Goal: Task Accomplishment & Management: Complete application form

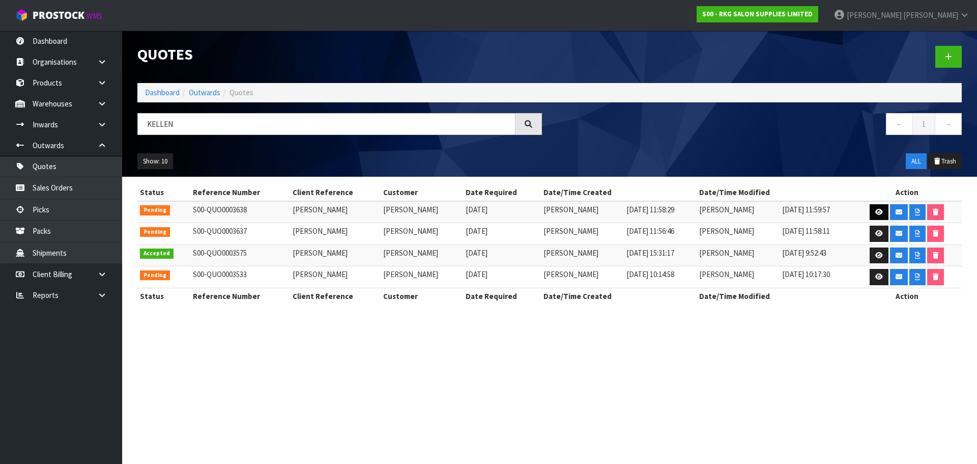
type input "KELLEN"
click at [875, 211] on icon at bounding box center [879, 212] width 8 height 7
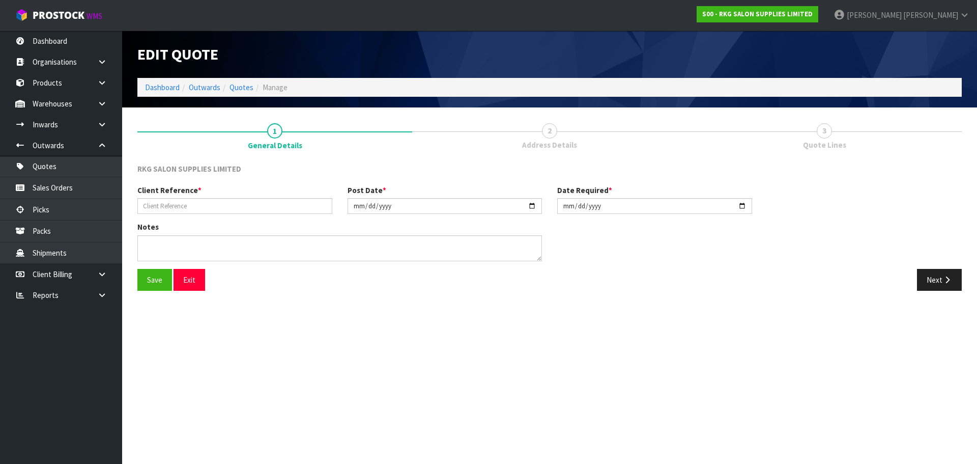
type input "[PERSON_NAME]"
type input "[DATE]"
type textarea "BEAUTY STARTER SET INCLUDE 1 X WELLINGTON BED, 1 X TROLLEY, 1 X STOOL FOR PICK …"
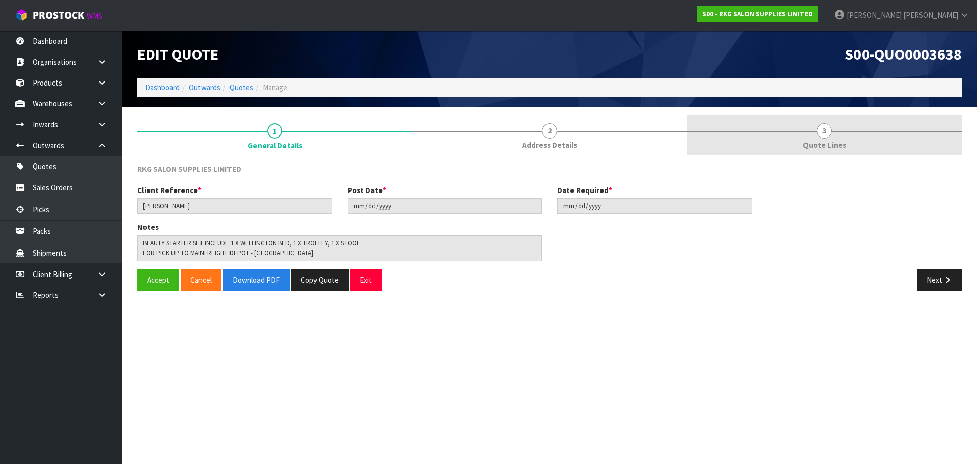
click at [825, 131] on span "3" at bounding box center [824, 130] width 15 height 15
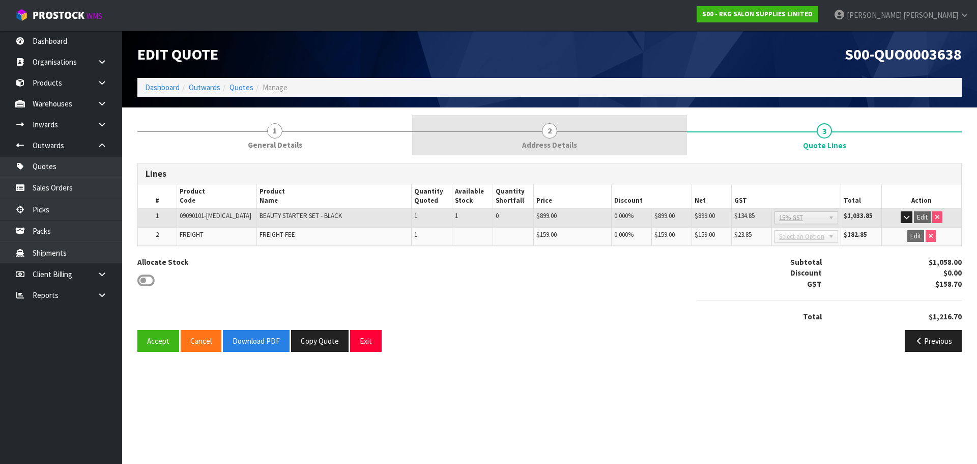
click at [546, 134] on span "2" at bounding box center [549, 130] width 15 height 15
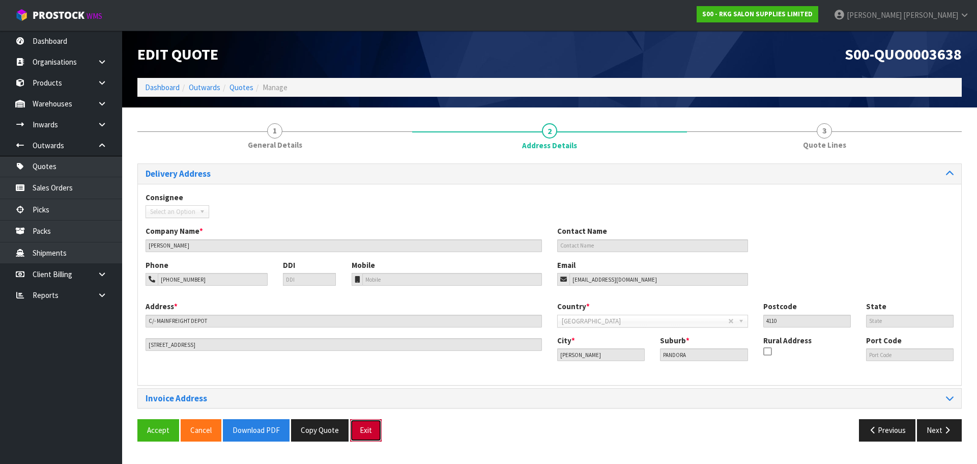
click at [368, 430] on button "Exit" at bounding box center [366, 430] width 32 height 22
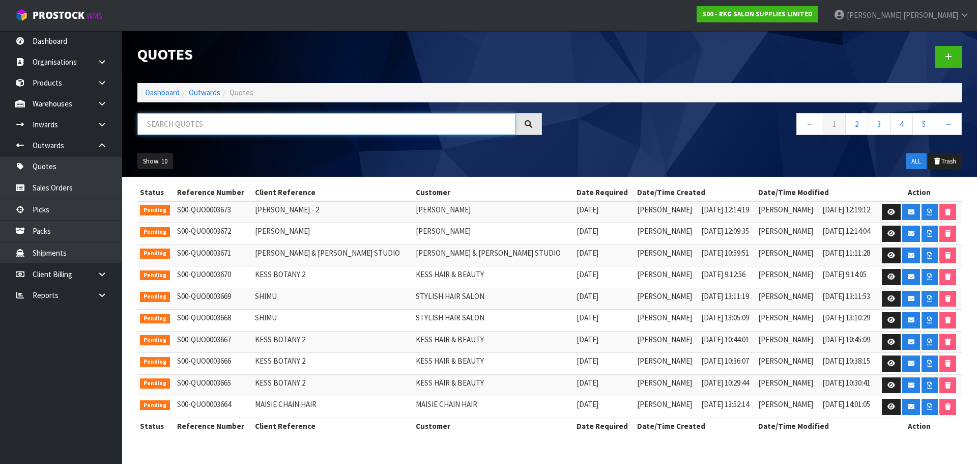
click at [206, 122] on input "text" at bounding box center [326, 124] width 378 height 22
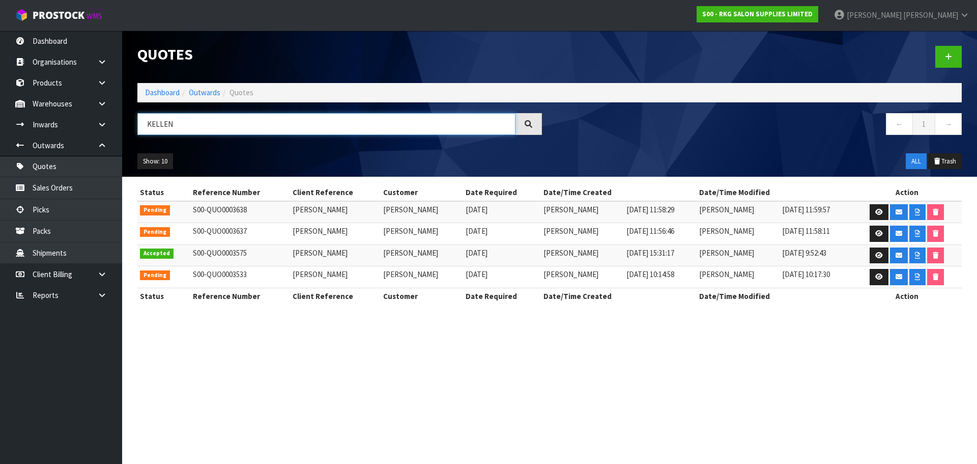
drag, startPoint x: 197, startPoint y: 116, endPoint x: 155, endPoint y: 124, distance: 43.1
click at [155, 124] on input "KELLEN" at bounding box center [326, 124] width 378 height 22
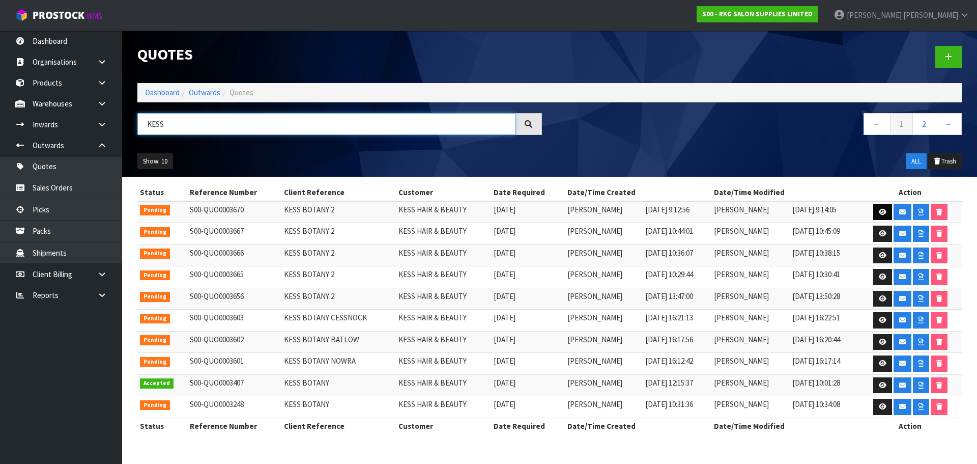
type input "KESS"
drag, startPoint x: 882, startPoint y: 210, endPoint x: 821, endPoint y: 229, distance: 63.4
click at [882, 210] on icon at bounding box center [883, 212] width 8 height 7
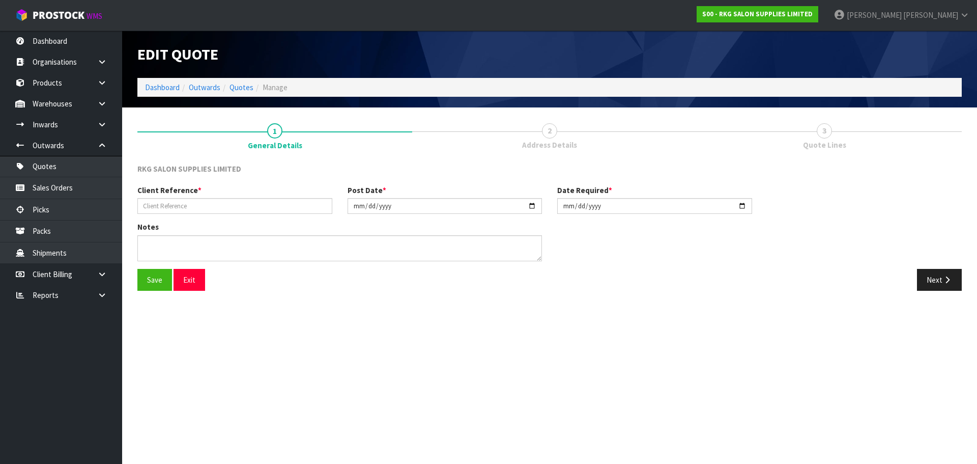
type input "KESS BOTANY 2"
type input "2025-09-25"
type textarea "FOR PICK UP"
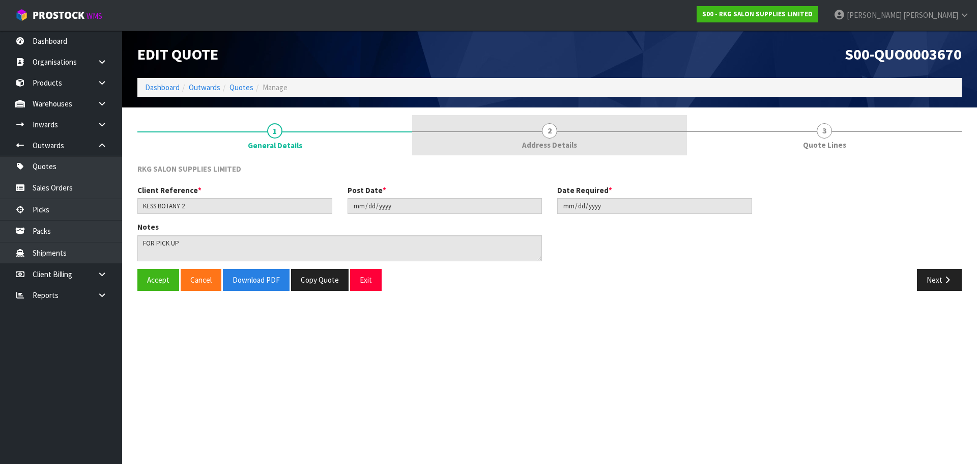
click at [547, 136] on span "2" at bounding box center [549, 130] width 15 height 15
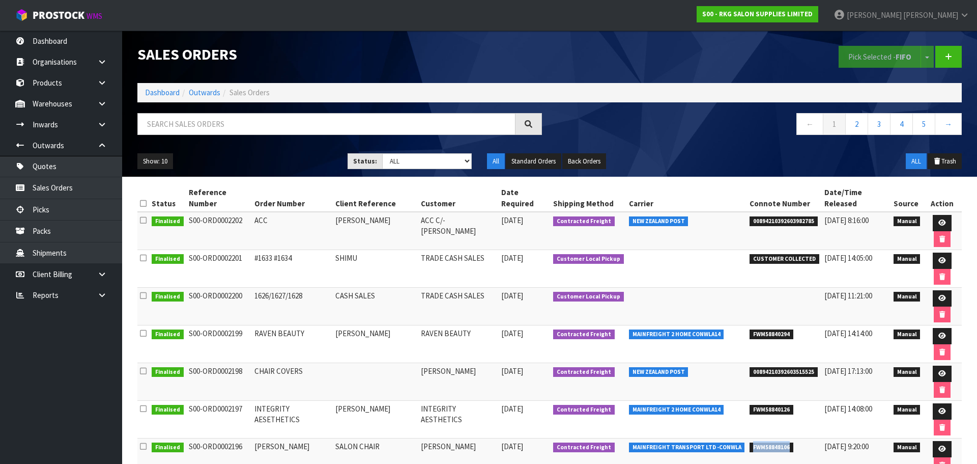
drag, startPoint x: 746, startPoint y: 341, endPoint x: 789, endPoint y: 341, distance: 42.8
click at [789, 441] on li "FWM58848106" at bounding box center [785, 446] width 70 height 11
copy span "FWM58848106"
click at [796, 441] on li "FWM58848106" at bounding box center [785, 446] width 70 height 11
click at [195, 126] on input "text" at bounding box center [326, 124] width 378 height 22
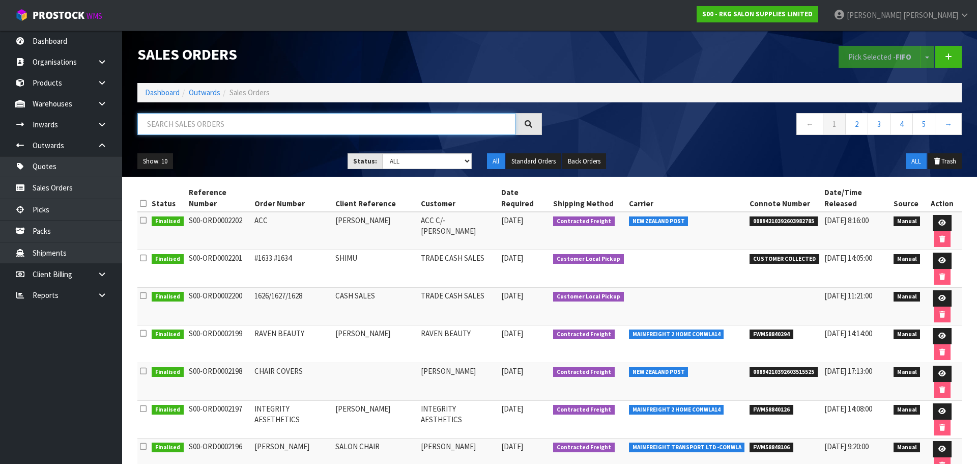
click at [209, 123] on input "text" at bounding box center [326, 124] width 378 height 22
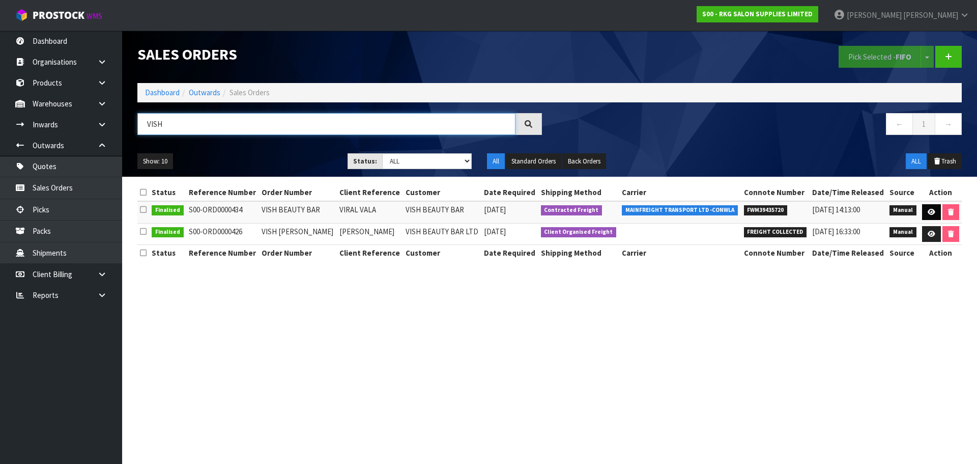
type input "VISH"
drag, startPoint x: 929, startPoint y: 212, endPoint x: 886, endPoint y: 212, distance: 43.3
click at [929, 212] on icon at bounding box center [932, 212] width 8 height 7
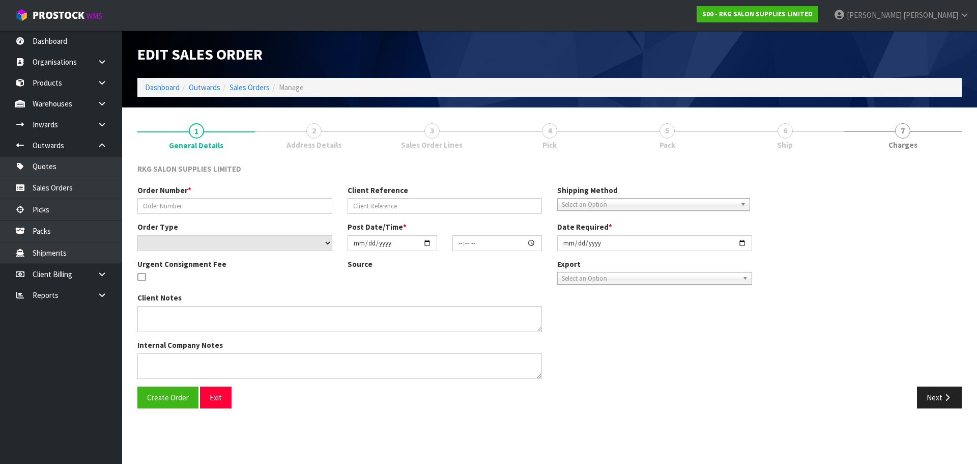
type input "VISH BEAUTY BAR"
type input "VIRAL VALA"
select select "number:0"
type input "2021-08-09"
type input "10:04:00.000"
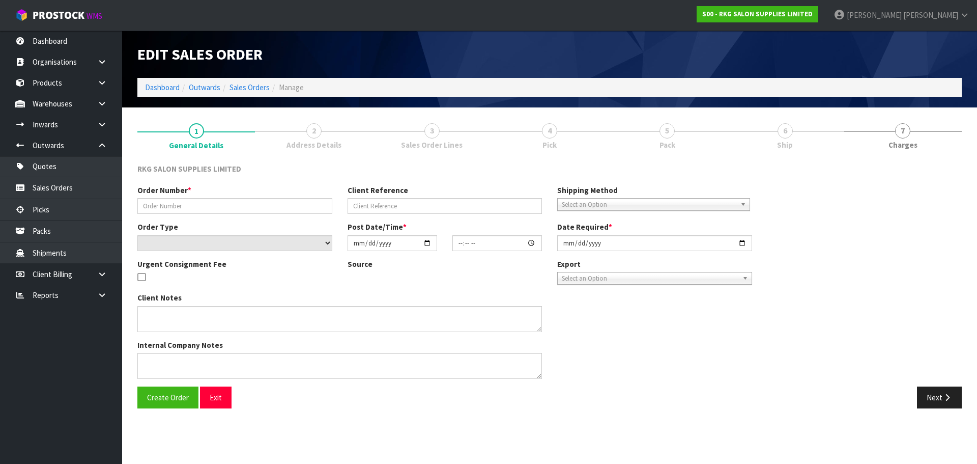
type input "2021-08-09"
type textarea "SEND ON A SKID - DISPATCH TODAY"
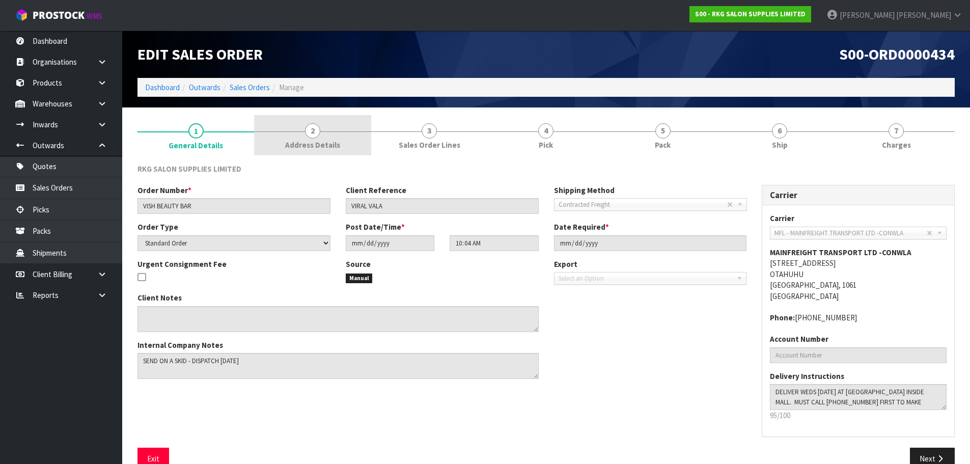
click at [317, 132] on span "2" at bounding box center [312, 130] width 15 height 15
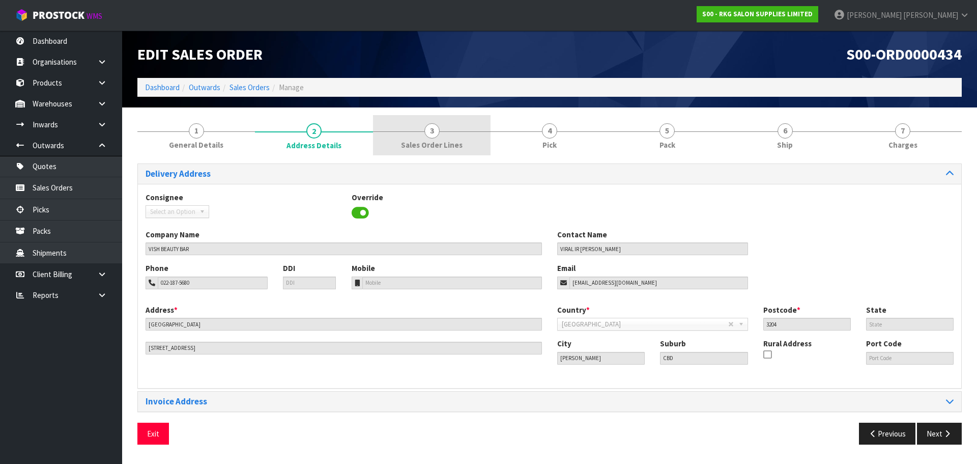
click at [433, 133] on span "3" at bounding box center [431, 130] width 15 height 15
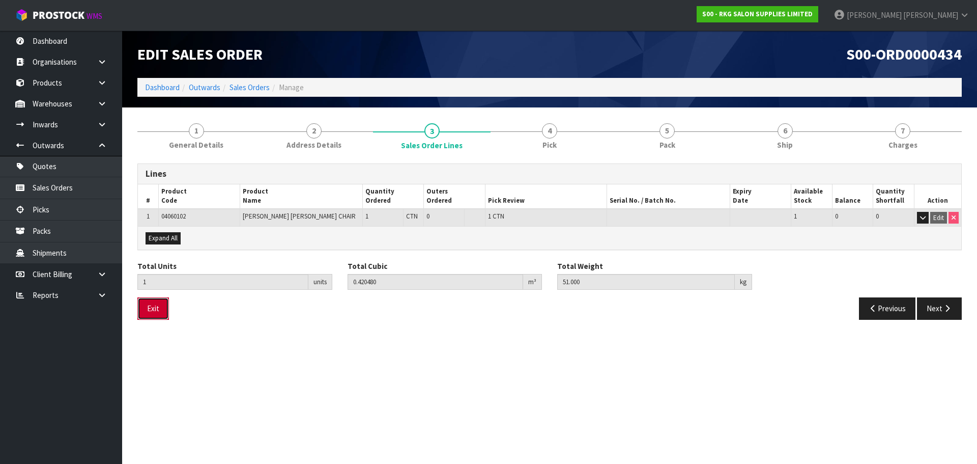
click at [156, 312] on button "Exit" at bounding box center [153, 308] width 32 height 22
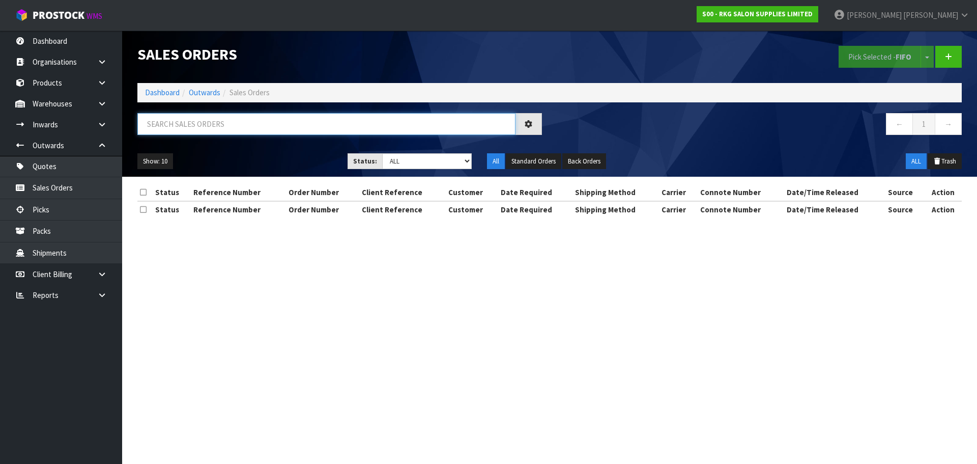
click at [257, 126] on input "text" at bounding box center [326, 124] width 378 height 22
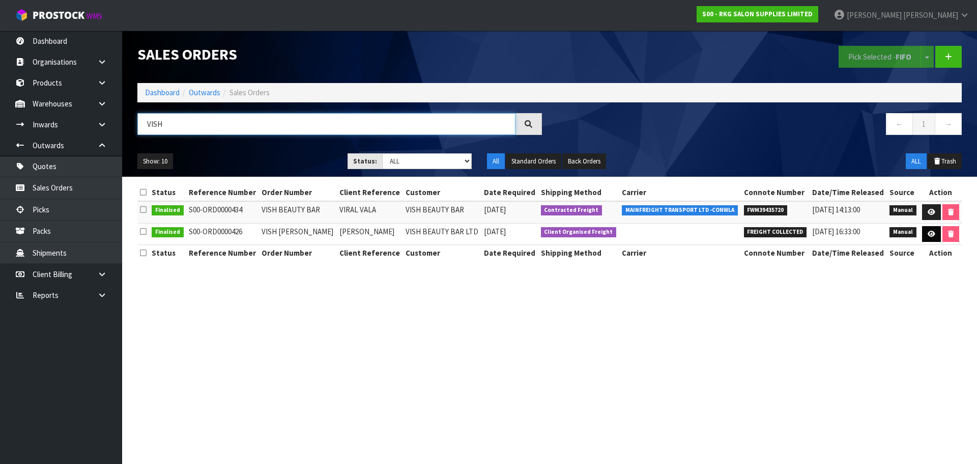
type input "VISH"
click at [933, 234] on icon at bounding box center [932, 234] width 8 height 7
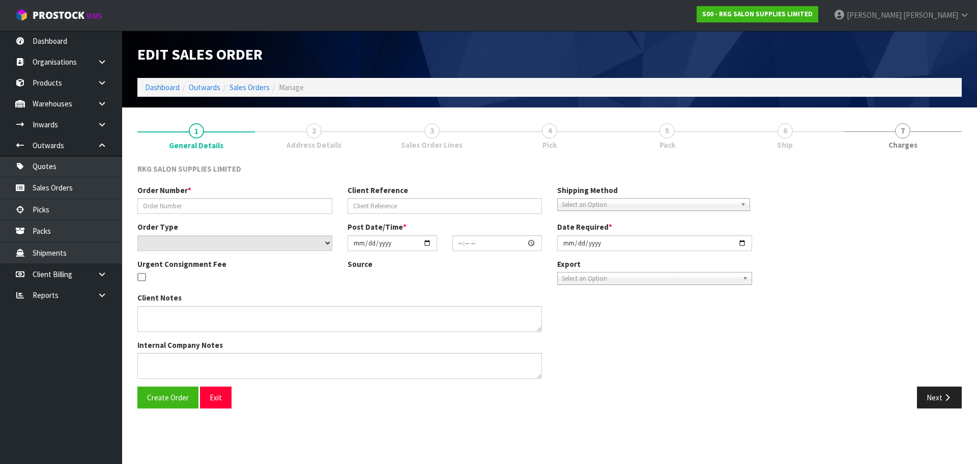
type input "VISH BEAUTY BAR HAMILTON"
type input "VAISHALI VALA"
select select "number:0"
type input "2021-07-29"
type input "12:36:00.000"
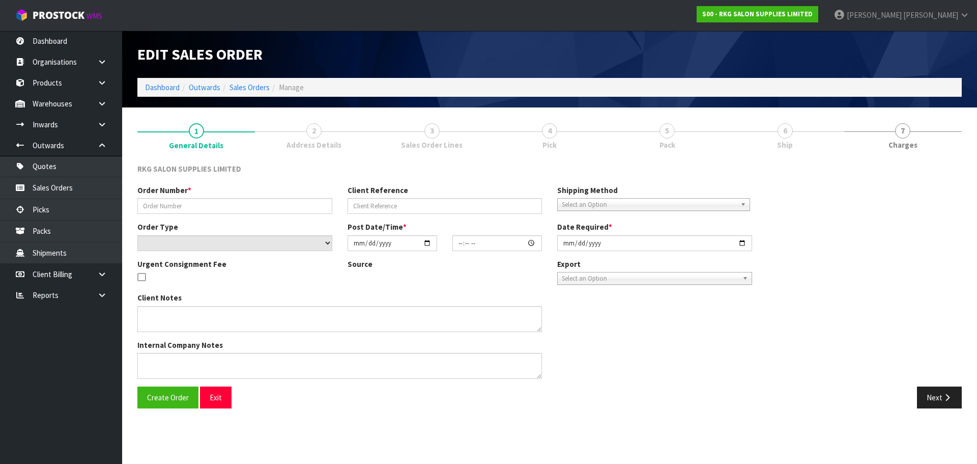
type input "2021-07-29"
type textarea "CONROYS TO COLLECT THURS 29TH JULY - JOB 2626200"
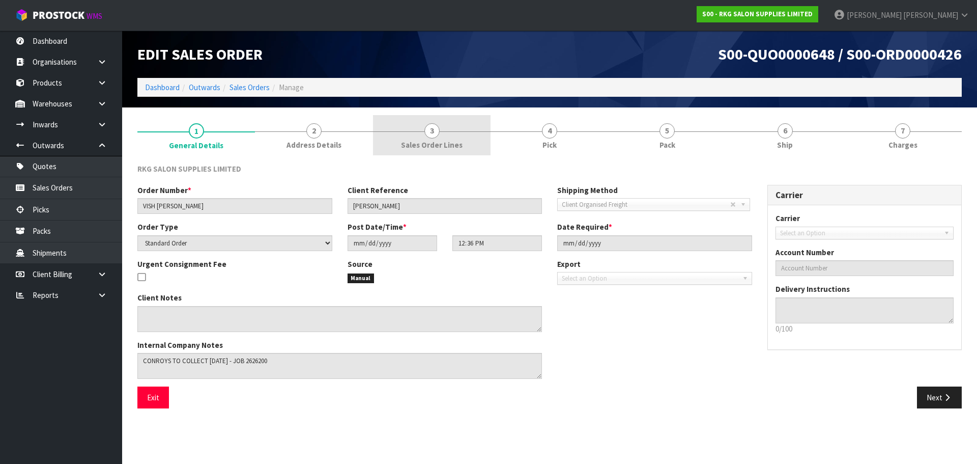
click at [432, 129] on span "3" at bounding box center [431, 130] width 15 height 15
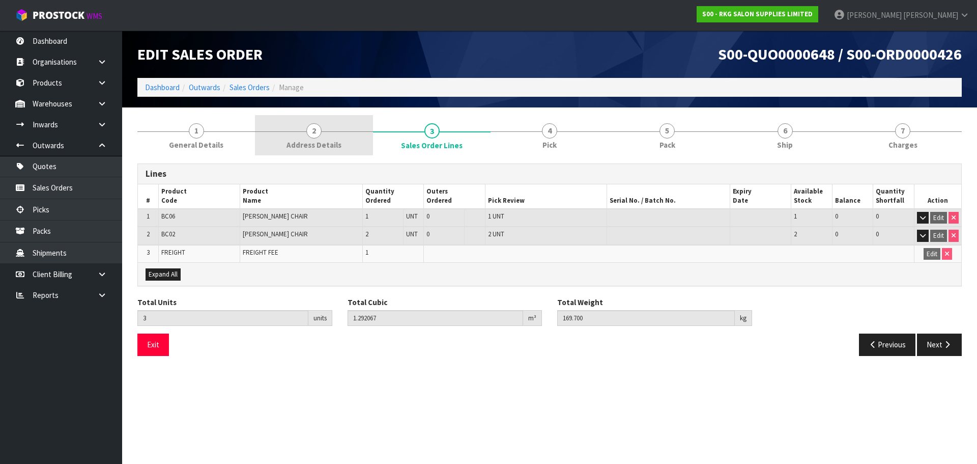
click at [307, 127] on span "2" at bounding box center [313, 130] width 15 height 15
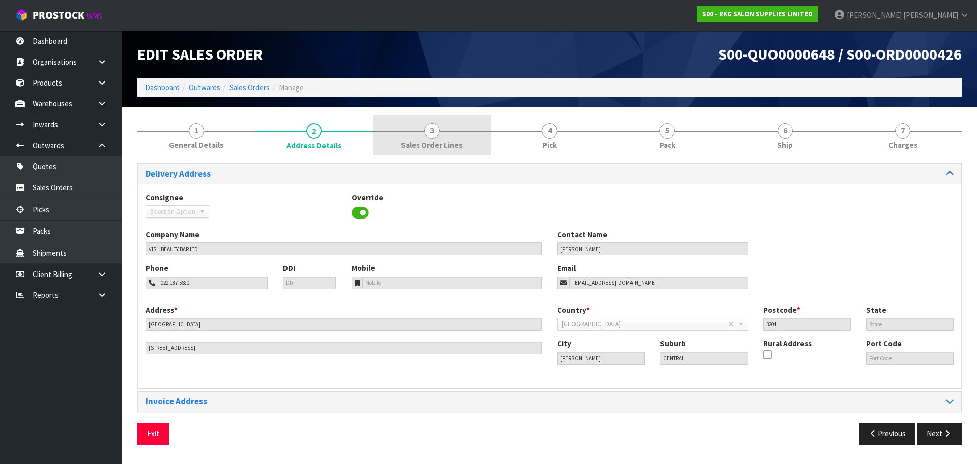
click at [435, 134] on span "3" at bounding box center [431, 130] width 15 height 15
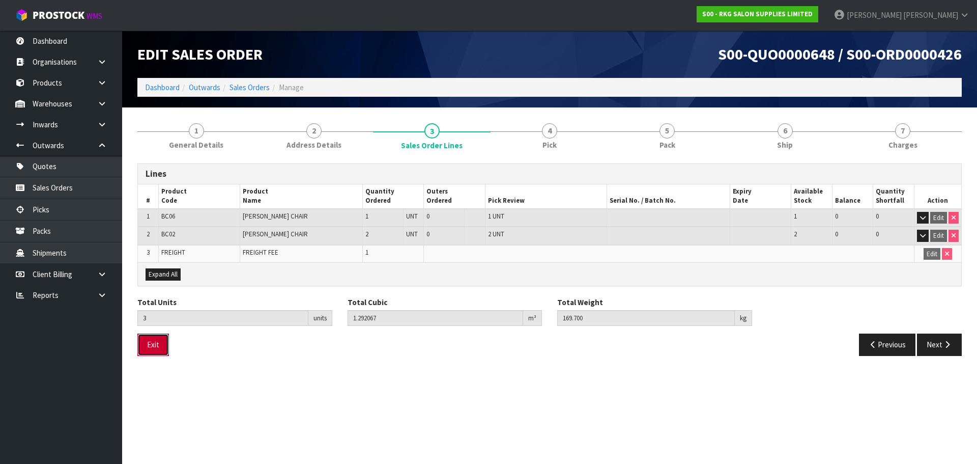
click at [149, 348] on button "Exit" at bounding box center [153, 344] width 32 height 22
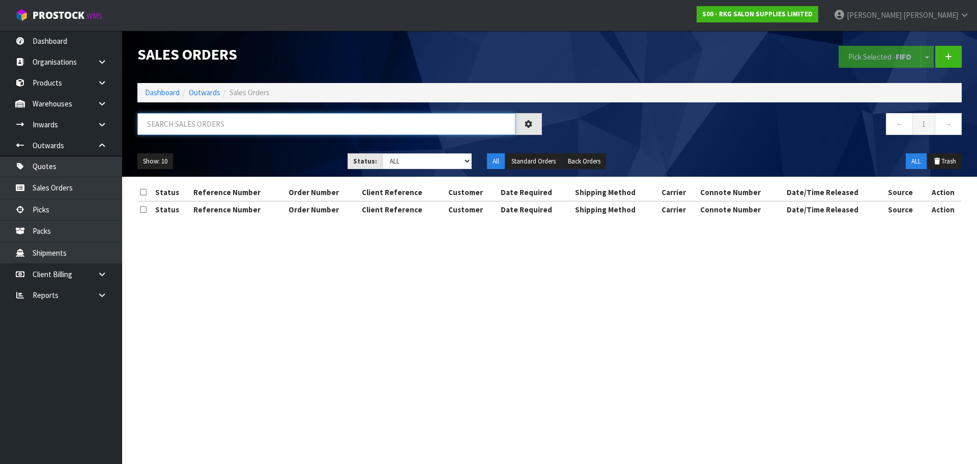
click at [193, 124] on input "text" at bounding box center [326, 124] width 378 height 22
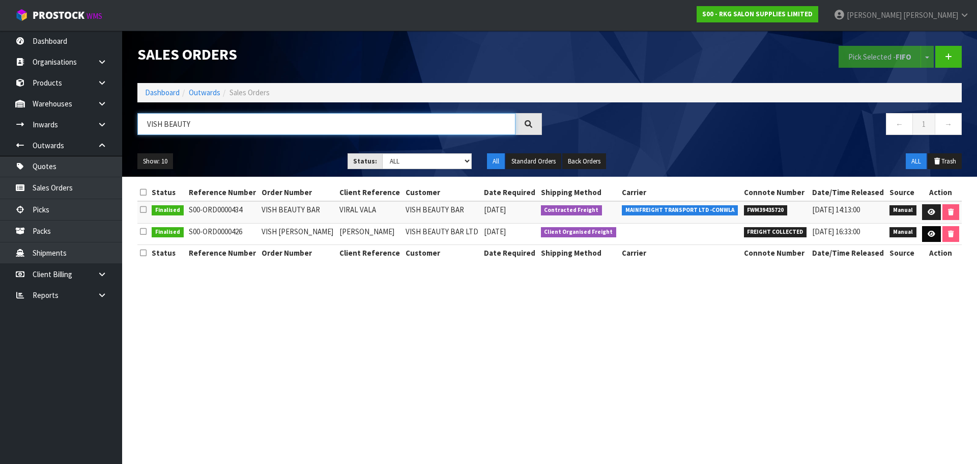
type input "VISH BEAUTY"
click at [929, 235] on icon at bounding box center [932, 234] width 8 height 7
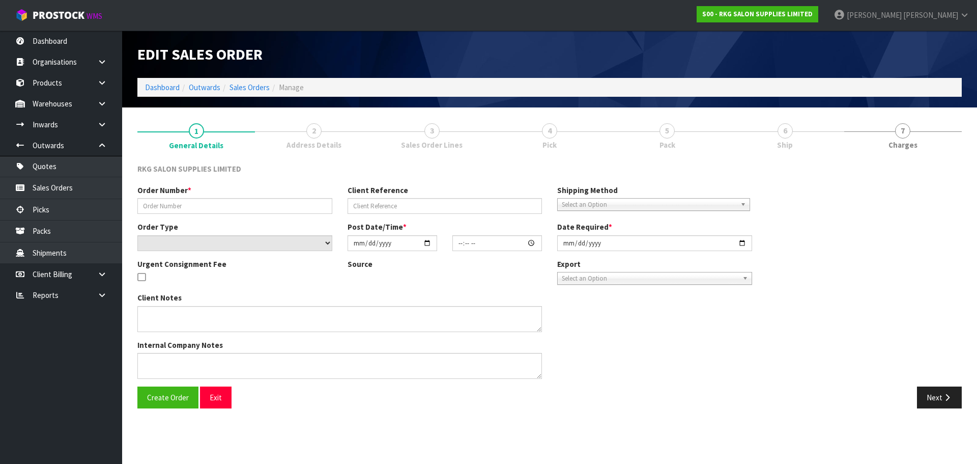
type input "VISH BEAUTY BAR HAMILTON"
type input "VAISHALI VALA"
select select "number:0"
type input "2021-07-29"
type input "12:36:00.000"
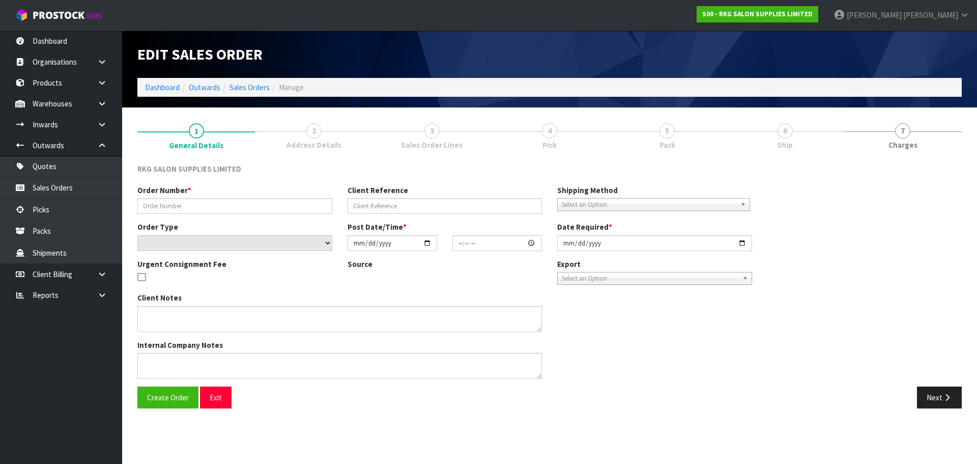
type input "2021-07-29"
type textarea "CONROYS TO COLLECT THURS 29TH JULY - JOB 2626200"
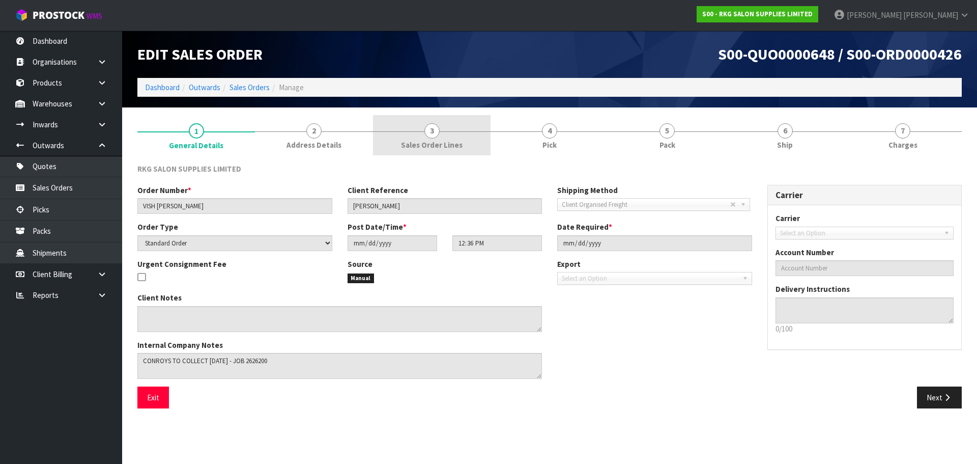
click at [433, 132] on span "3" at bounding box center [431, 130] width 15 height 15
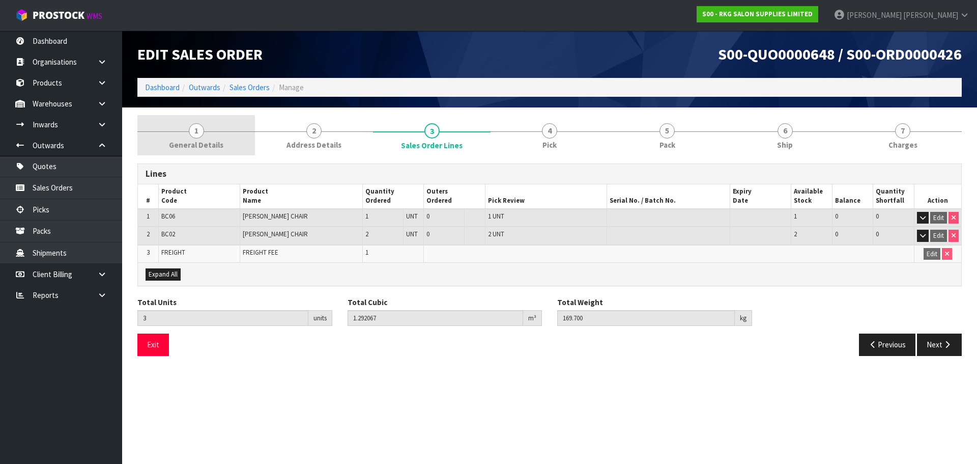
click at [193, 133] on span "1" at bounding box center [196, 130] width 15 height 15
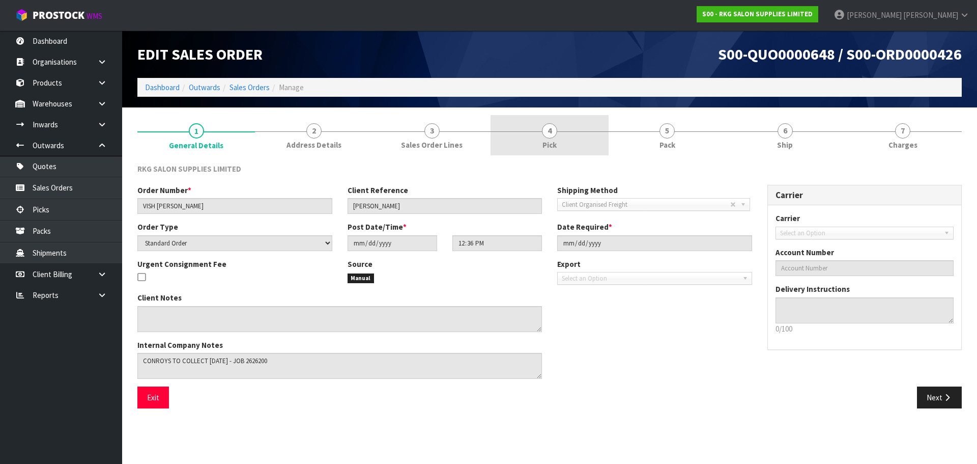
click at [552, 134] on span "4" at bounding box center [549, 130] width 15 height 15
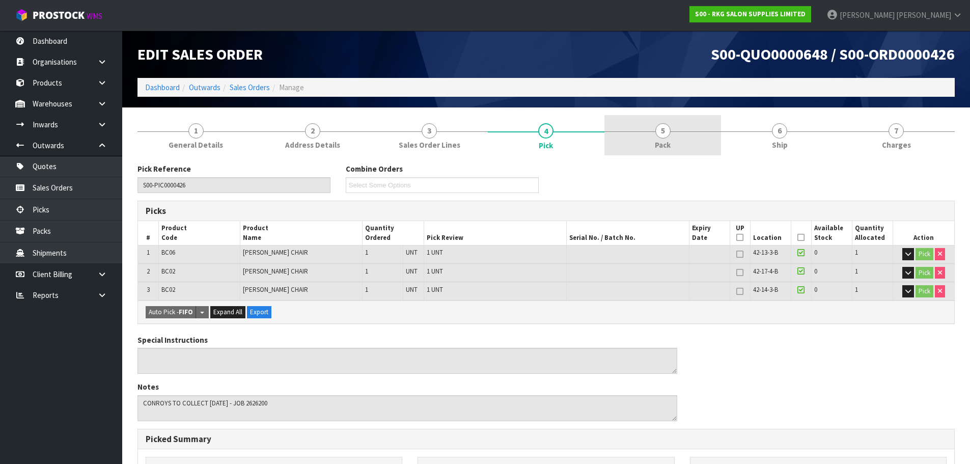
click at [666, 135] on span "5" at bounding box center [662, 130] width 15 height 15
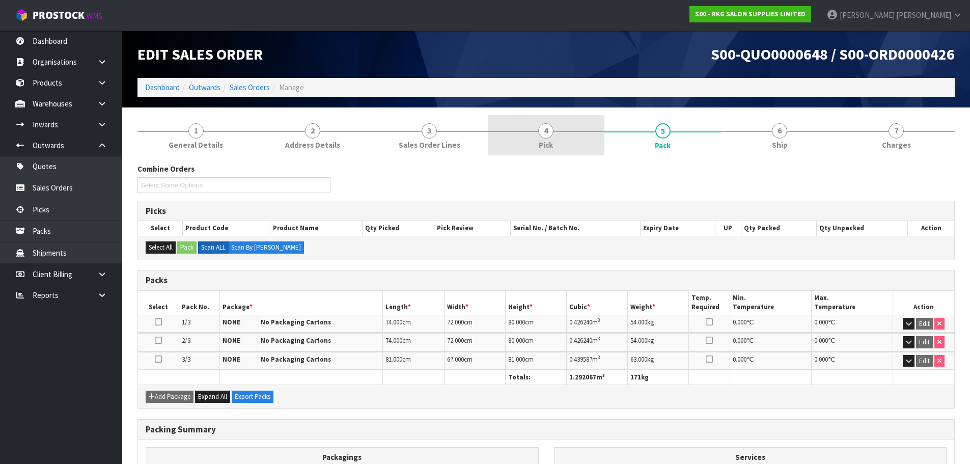
click at [533, 128] on link "4 Pick" at bounding box center [546, 135] width 117 height 40
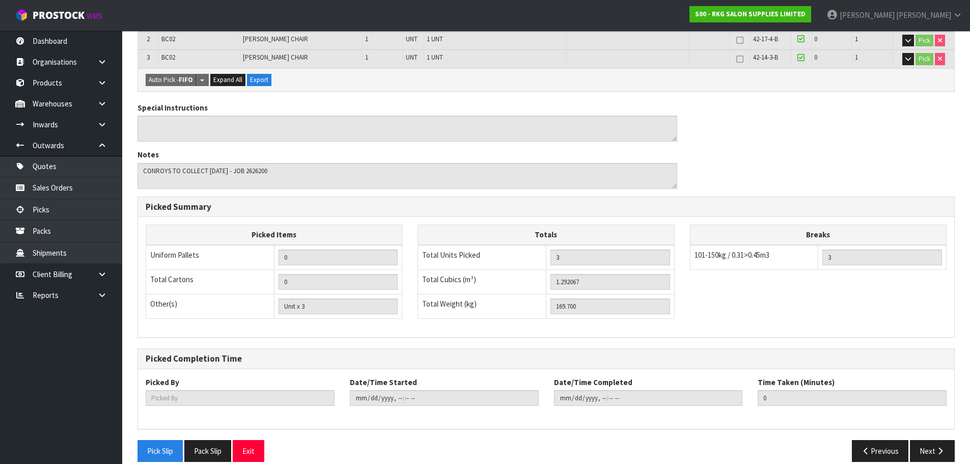
scroll to position [245, 0]
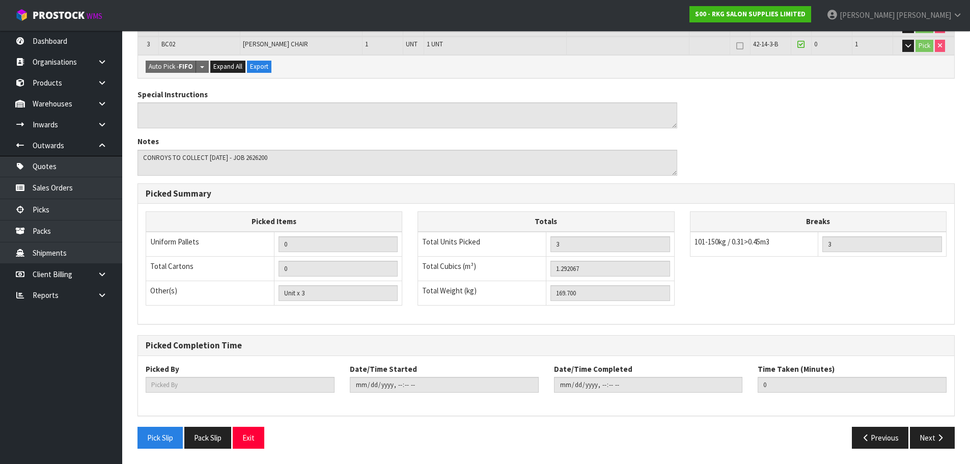
click at [266, 436] on div "Pick Slip Pack Slip Exit" at bounding box center [338, 437] width 416 height 22
click at [248, 429] on button "Exit" at bounding box center [249, 437] width 32 height 22
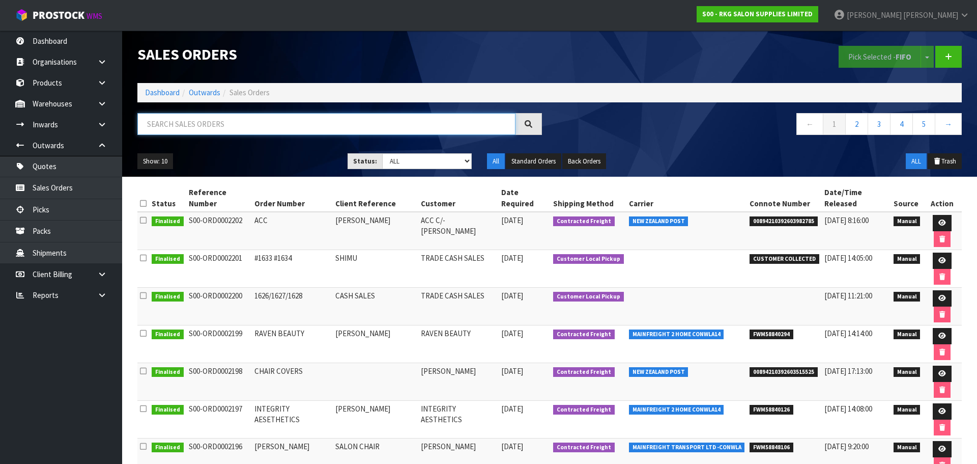
click at [200, 125] on input "text" at bounding box center [326, 124] width 378 height 22
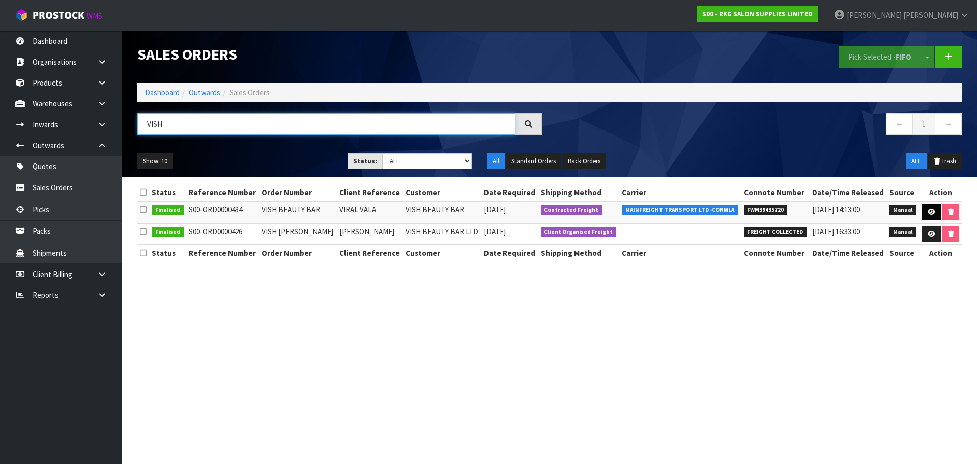
type input "VISH"
click at [932, 210] on icon at bounding box center [932, 212] width 8 height 7
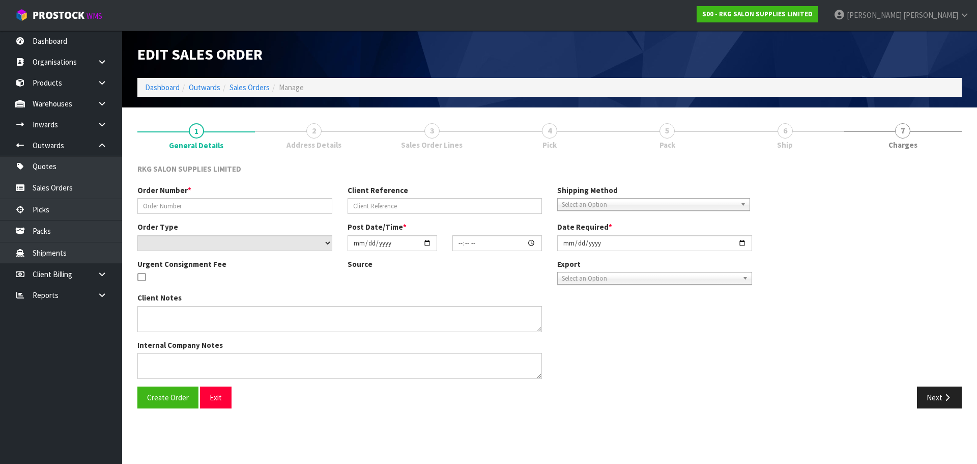
type input "VISH BEAUTY BAR"
type input "VIRAL VALA"
select select "number:0"
type input "2021-08-09"
type input "10:04:00.000"
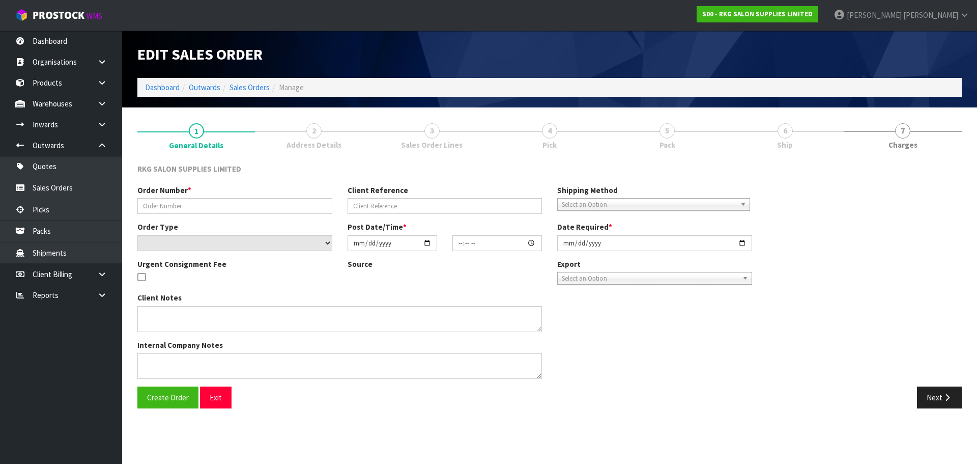
type input "2021-08-09"
type textarea "SEND ON A SKID - DISPATCH TODAY"
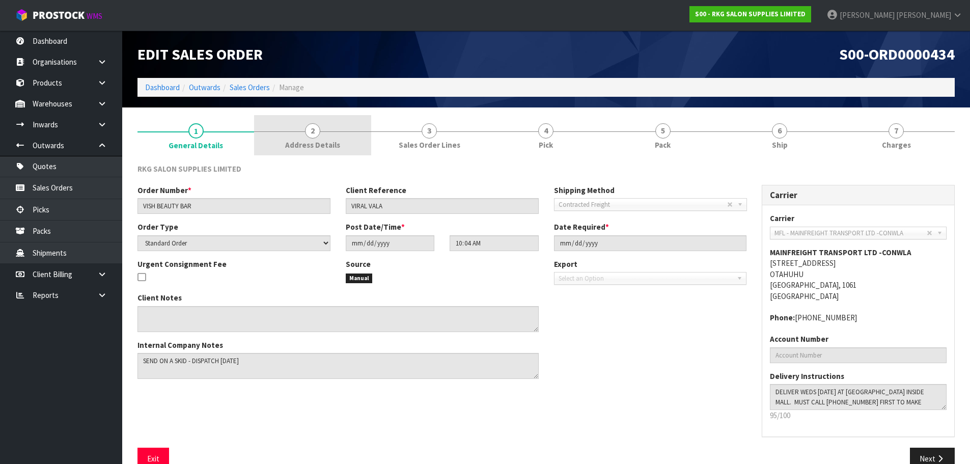
click at [317, 135] on span "2" at bounding box center [312, 130] width 15 height 15
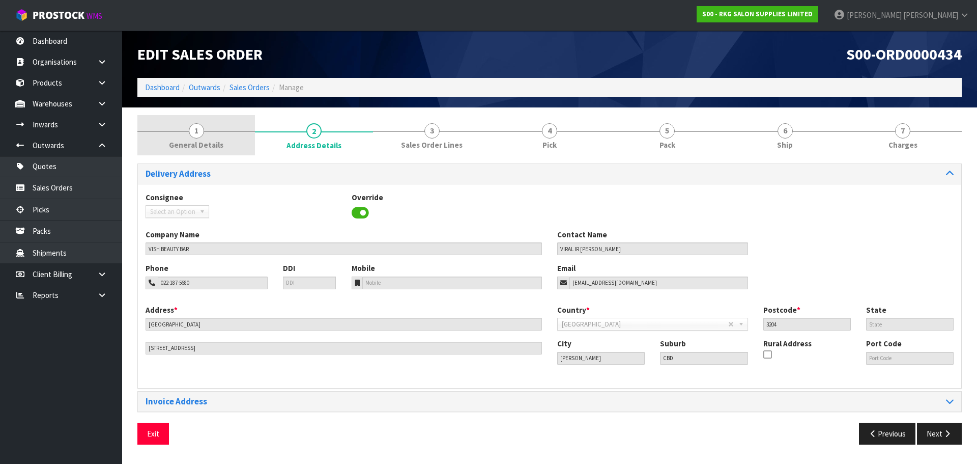
click at [199, 133] on span "1" at bounding box center [196, 130] width 15 height 15
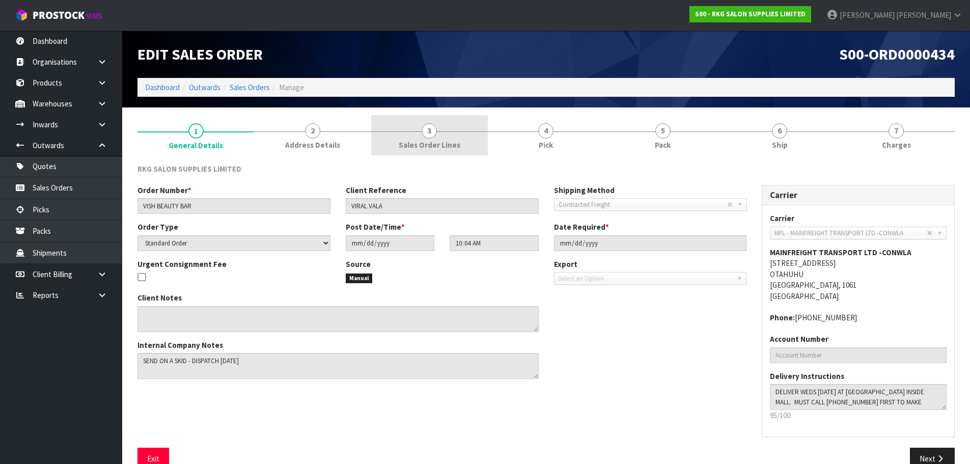
click at [432, 136] on span "3" at bounding box center [428, 130] width 15 height 15
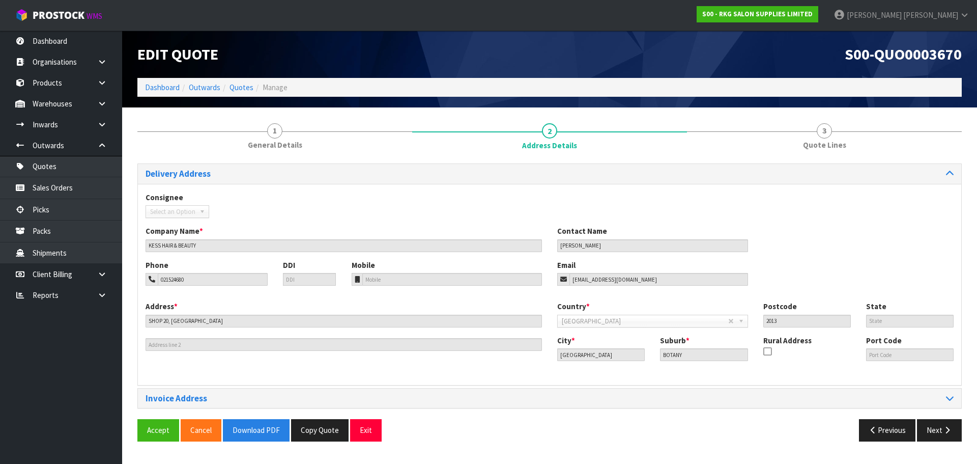
click at [43, 169] on link "Quotes" at bounding box center [61, 166] width 122 height 21
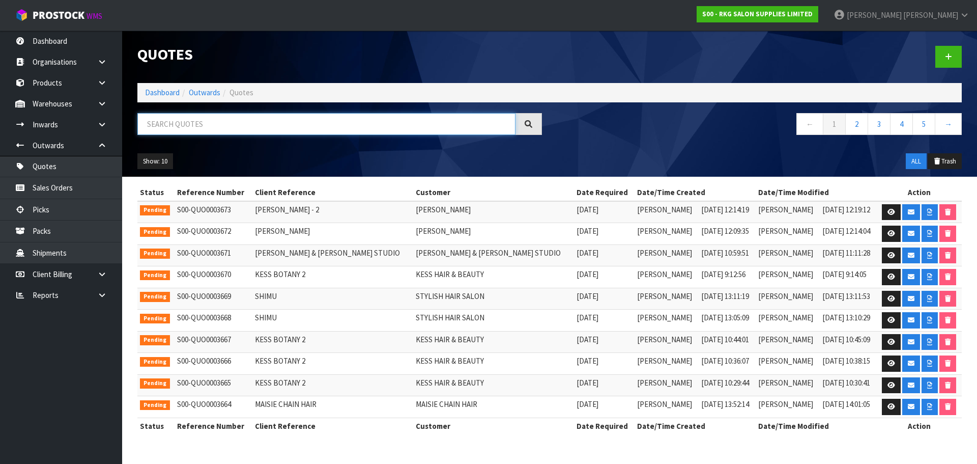
click at [168, 130] on input "text" at bounding box center [326, 124] width 378 height 22
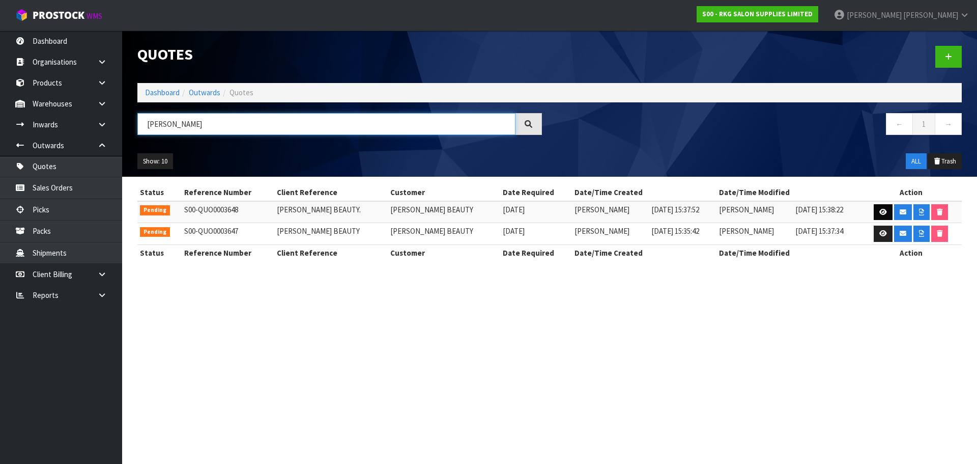
type input "[PERSON_NAME]"
click at [881, 212] on icon at bounding box center [883, 212] width 8 height 7
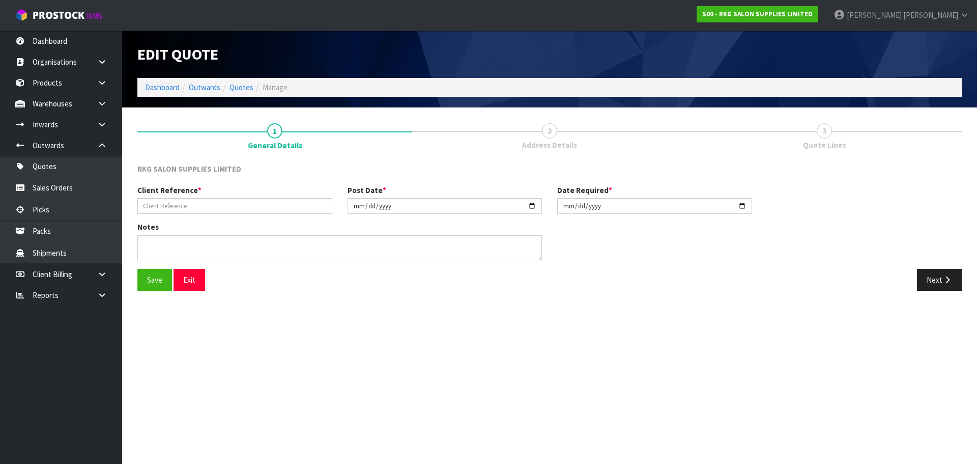
type input "CHARMI BEAUTY."
type input "2025-09-19"
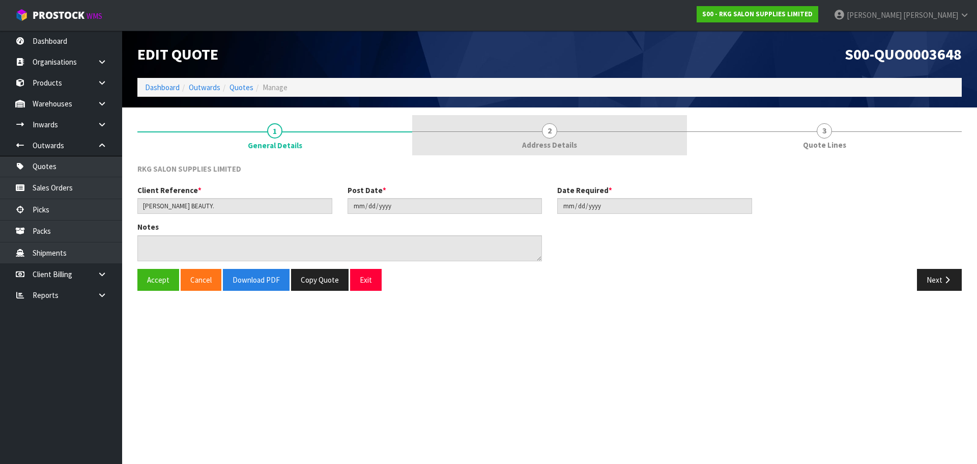
click at [542, 127] on link "2 Address Details" at bounding box center [549, 135] width 275 height 40
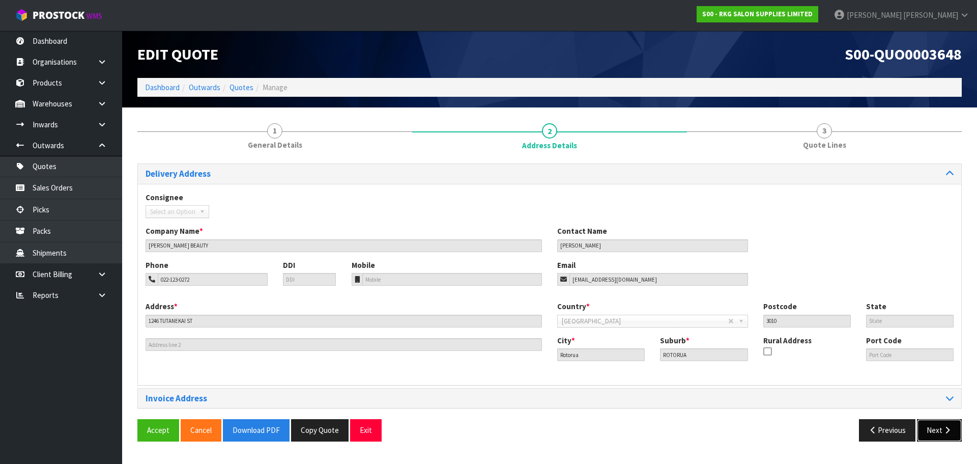
click at [938, 427] on button "Next" at bounding box center [939, 430] width 45 height 22
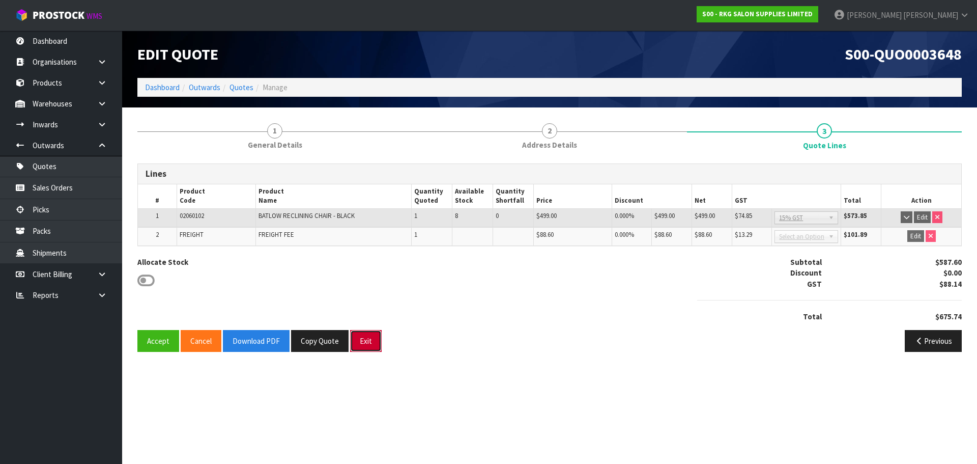
click at [362, 340] on button "Exit" at bounding box center [366, 341] width 32 height 22
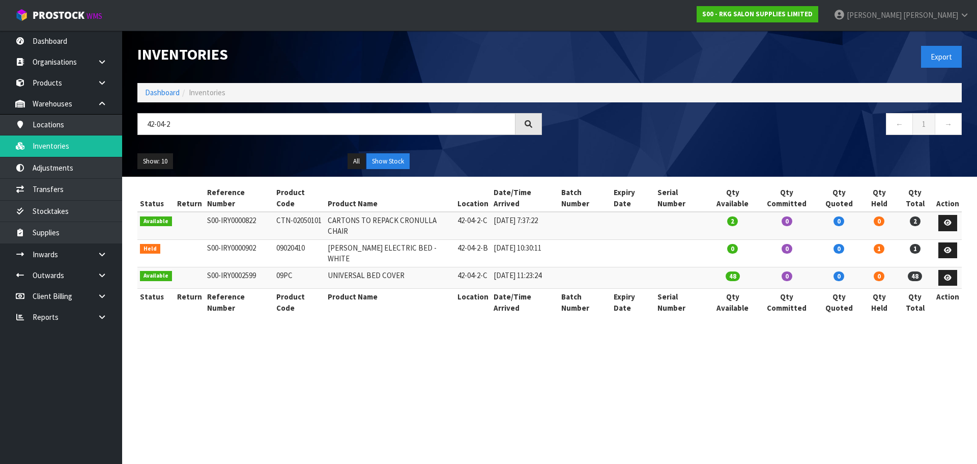
click at [137, 133] on input "42-04-2" at bounding box center [326, 124] width 378 height 22
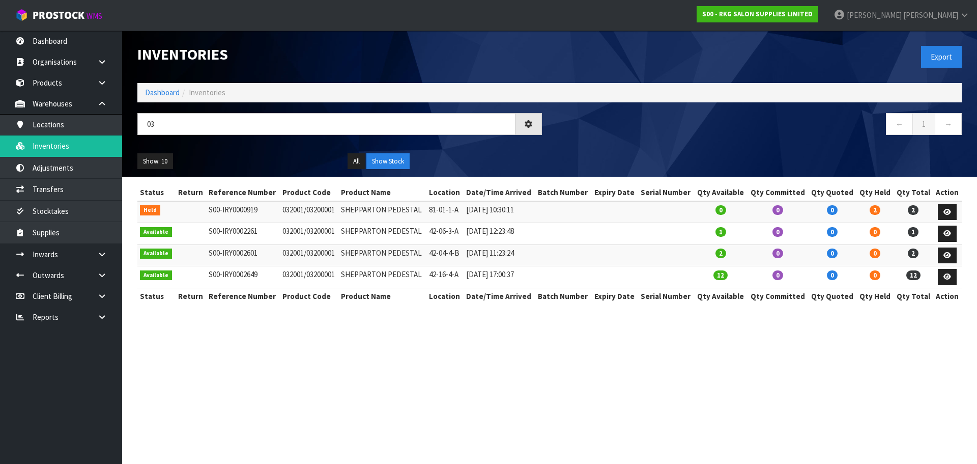
type input "0"
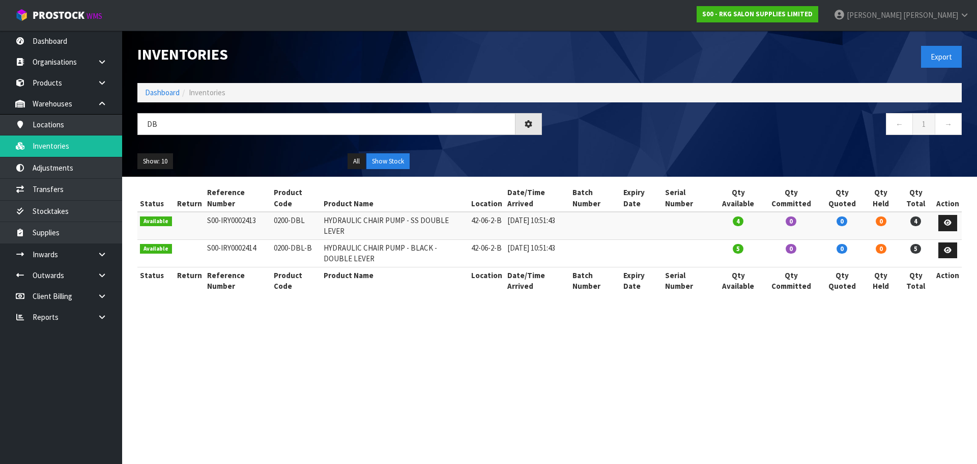
type input "D"
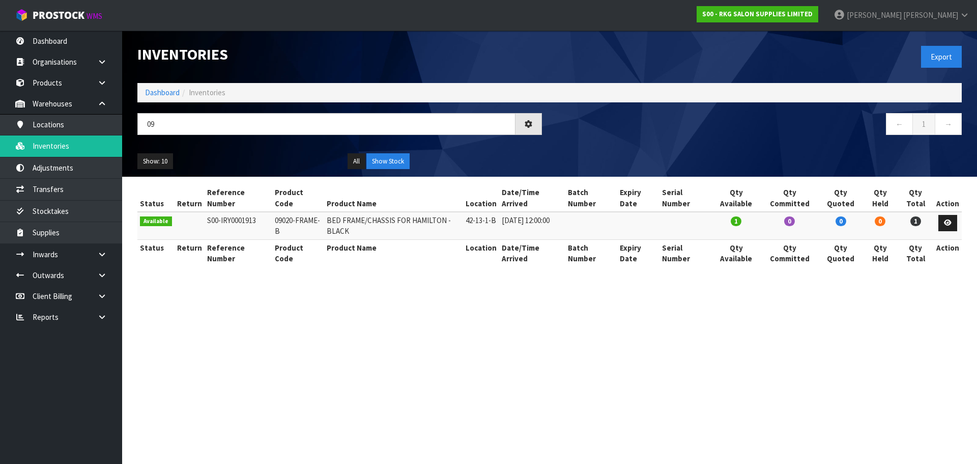
type input "0"
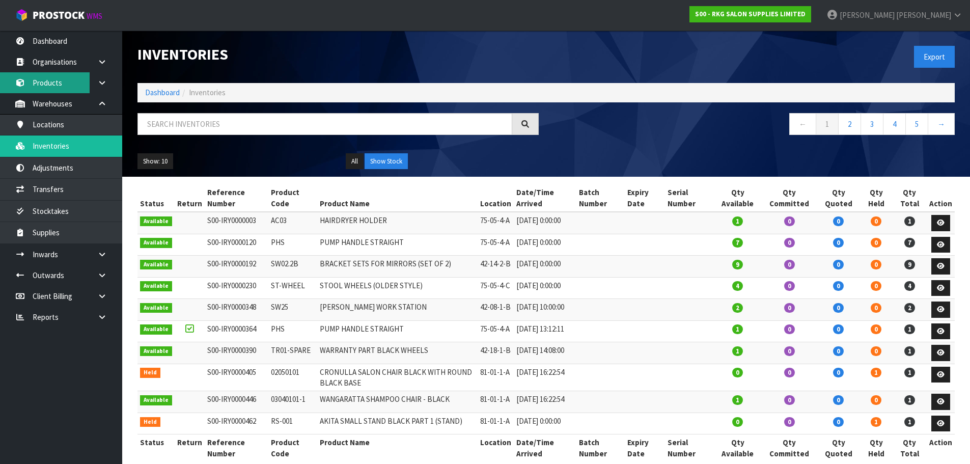
click at [45, 81] on link "Products" at bounding box center [61, 82] width 122 height 21
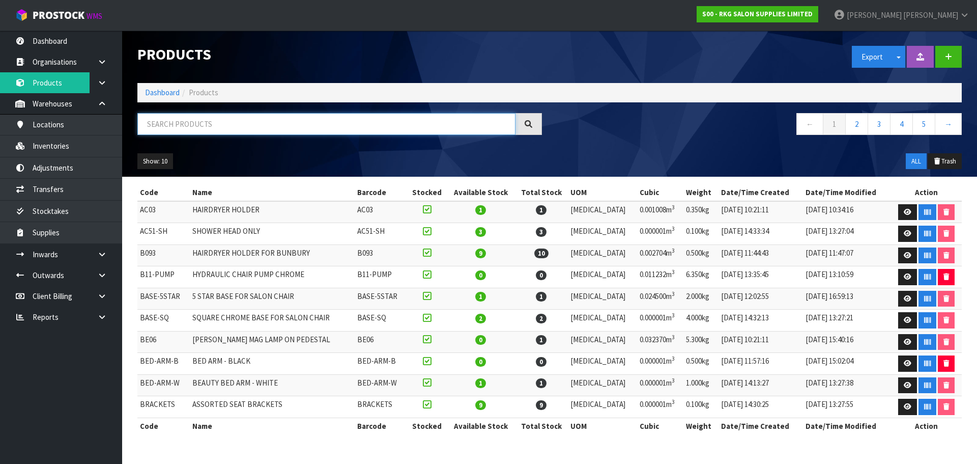
click at [195, 122] on input "text" at bounding box center [326, 124] width 378 height 22
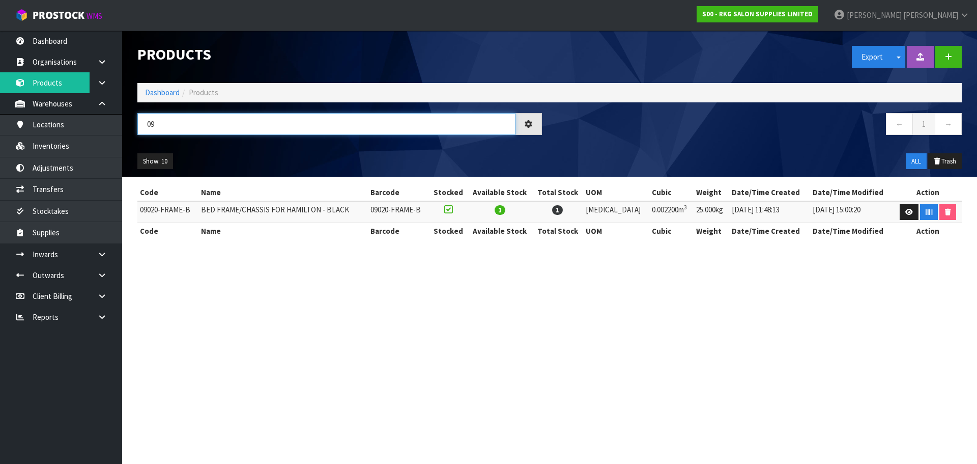
type input "0"
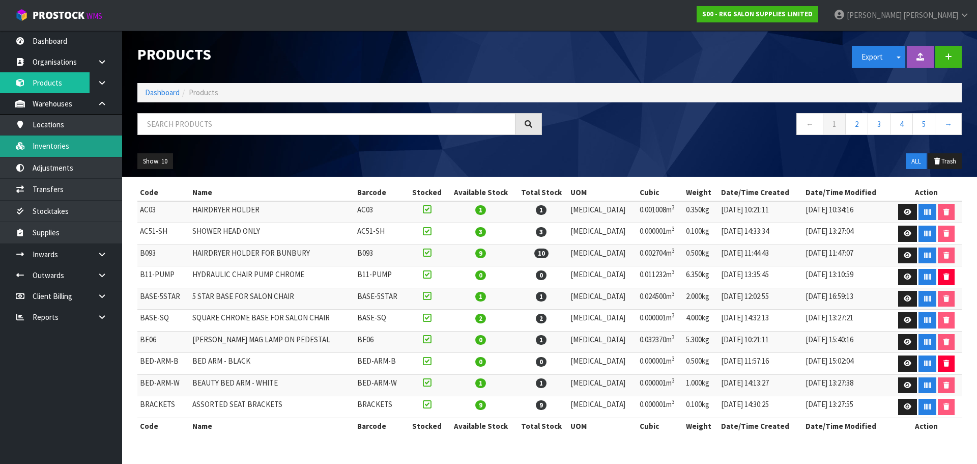
drag, startPoint x: 74, startPoint y: 150, endPoint x: 126, endPoint y: 141, distance: 52.2
click at [74, 150] on link "Inventories" at bounding box center [61, 145] width 122 height 21
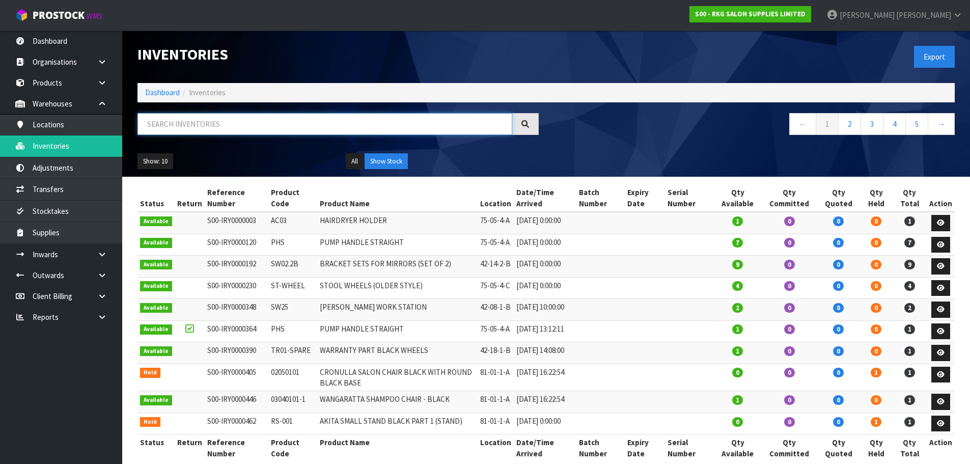
click at [165, 126] on input "text" at bounding box center [324, 124] width 375 height 22
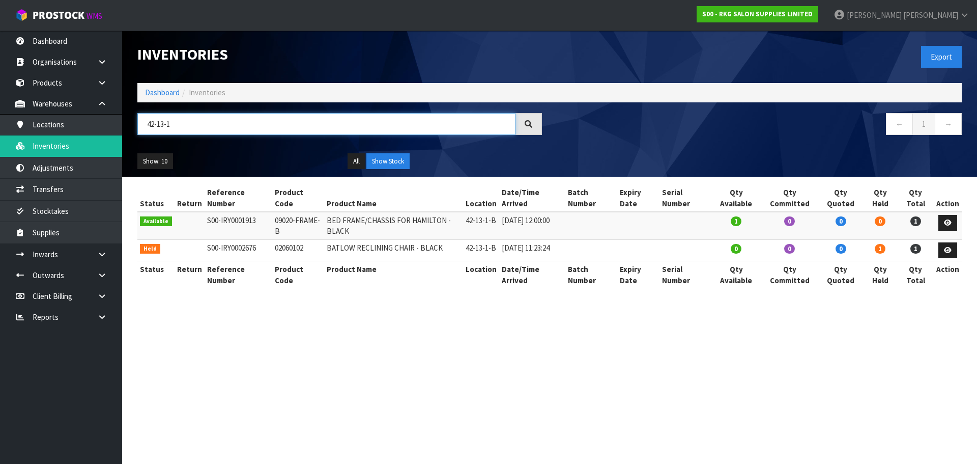
drag, startPoint x: 212, startPoint y: 122, endPoint x: 145, endPoint y: 126, distance: 67.8
click at [145, 126] on input "42-13-1" at bounding box center [326, 124] width 378 height 22
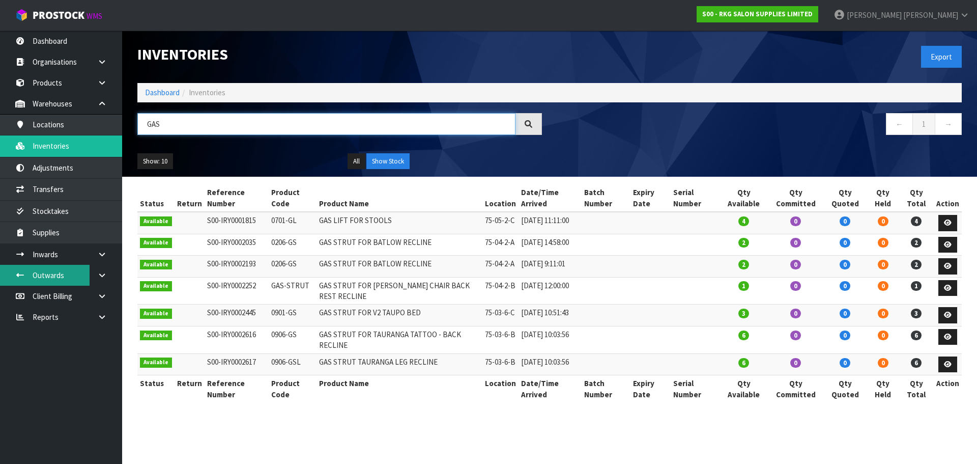
type input "GAS"
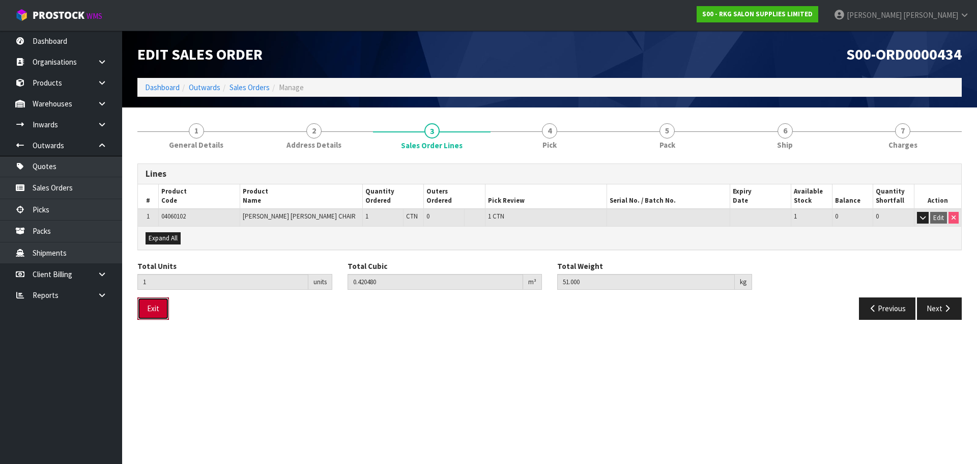
drag, startPoint x: 157, startPoint y: 309, endPoint x: 187, endPoint y: 311, distance: 30.1
click at [157, 309] on button "Exit" at bounding box center [153, 308] width 32 height 22
